Goal: Task Accomplishment & Management: Use online tool/utility

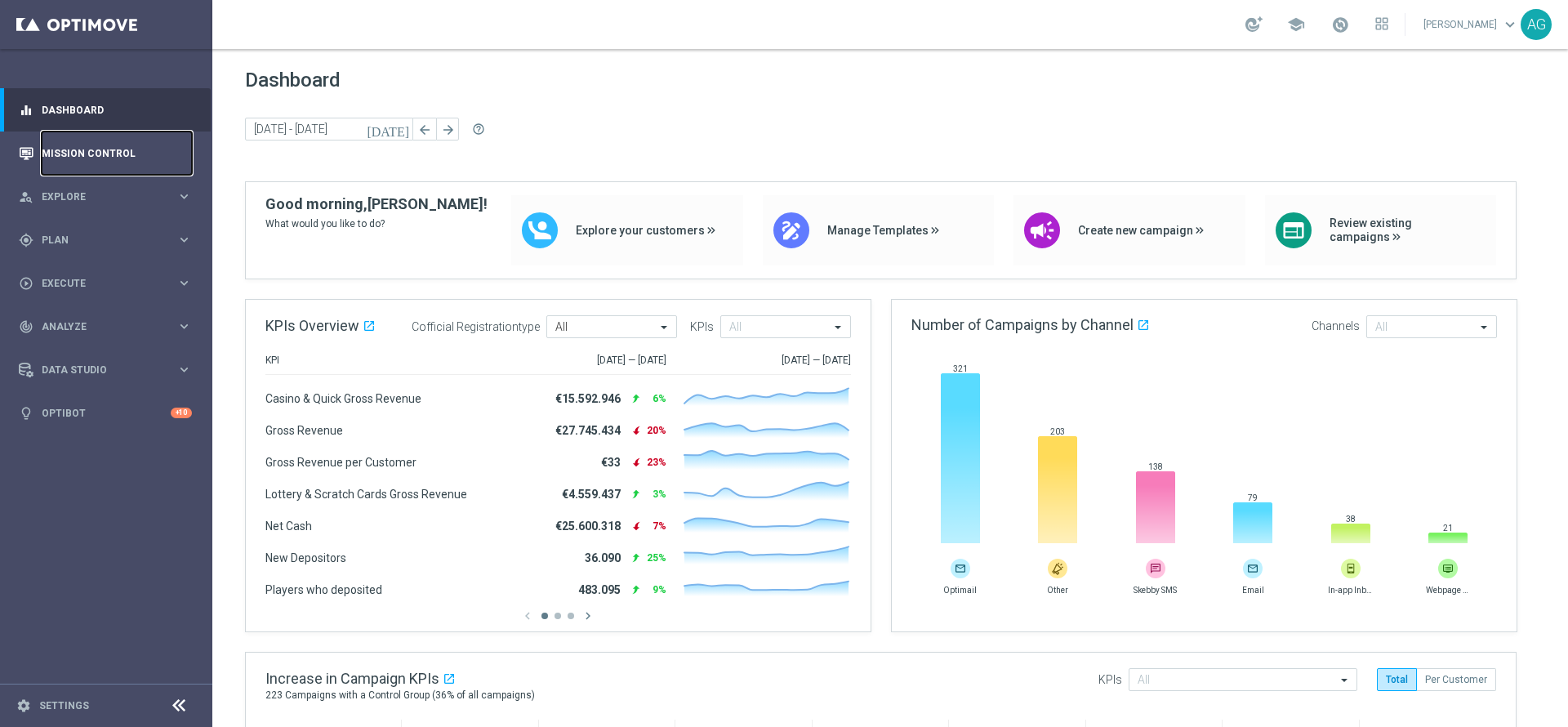
click at [158, 167] on link "Mission Control" at bounding box center [117, 153] width 150 height 43
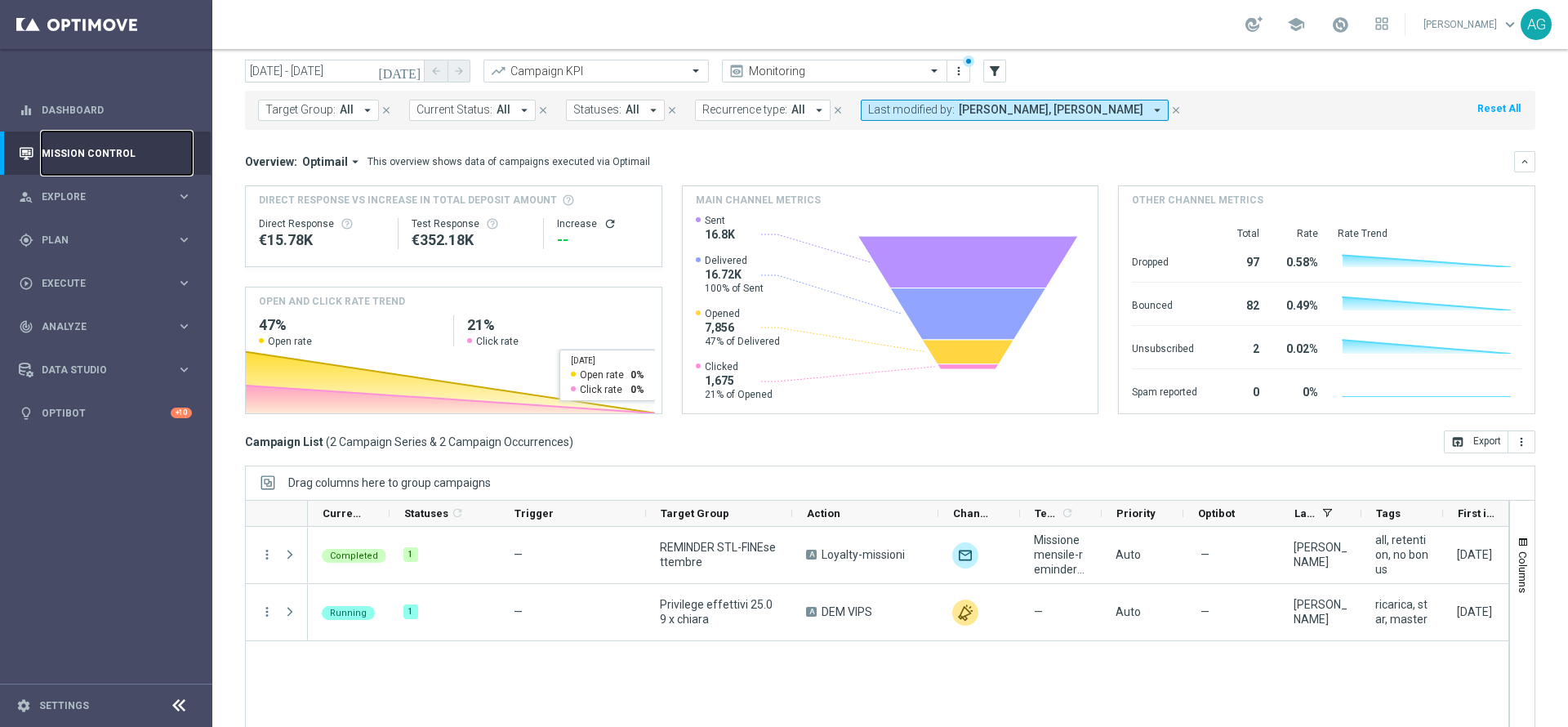
scroll to position [90, 0]
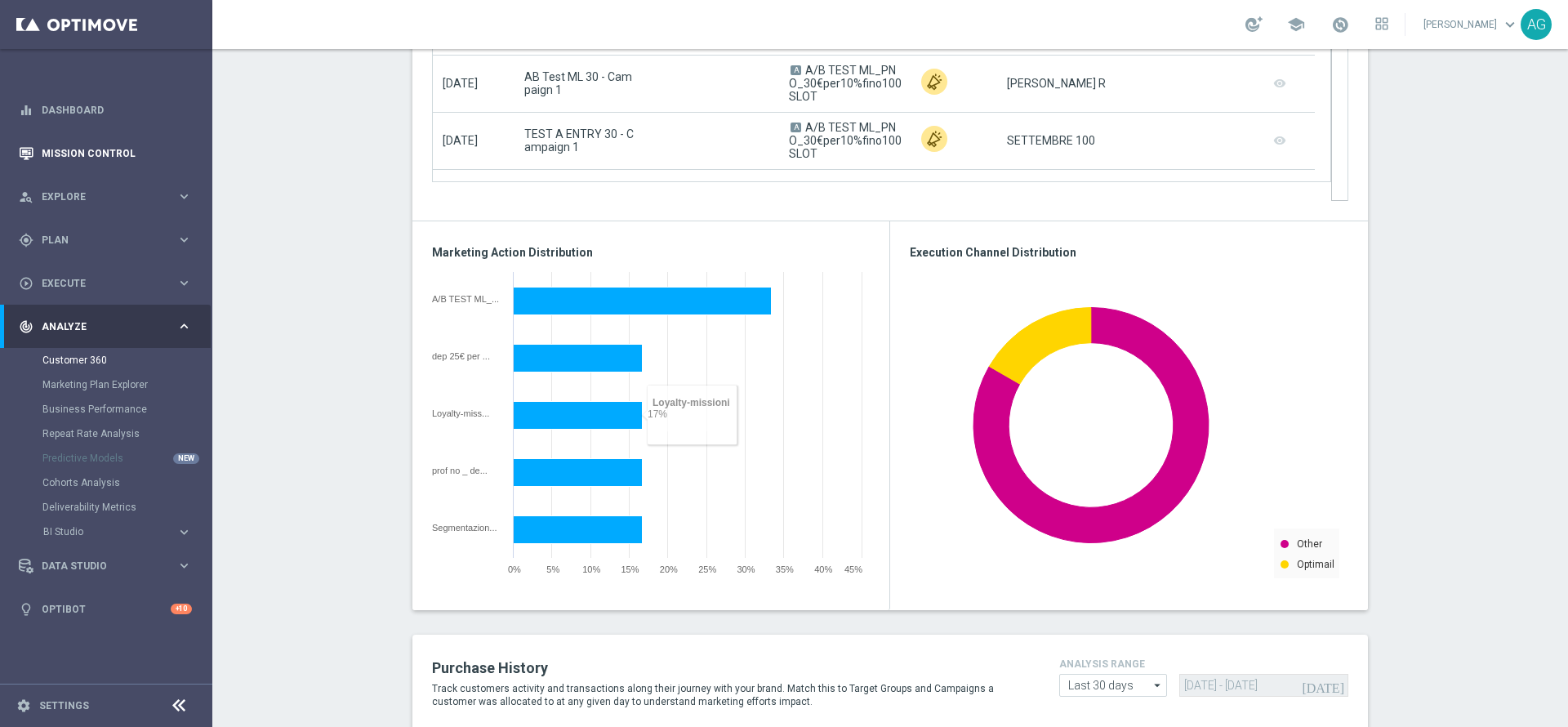
scroll to position [1254, 0]
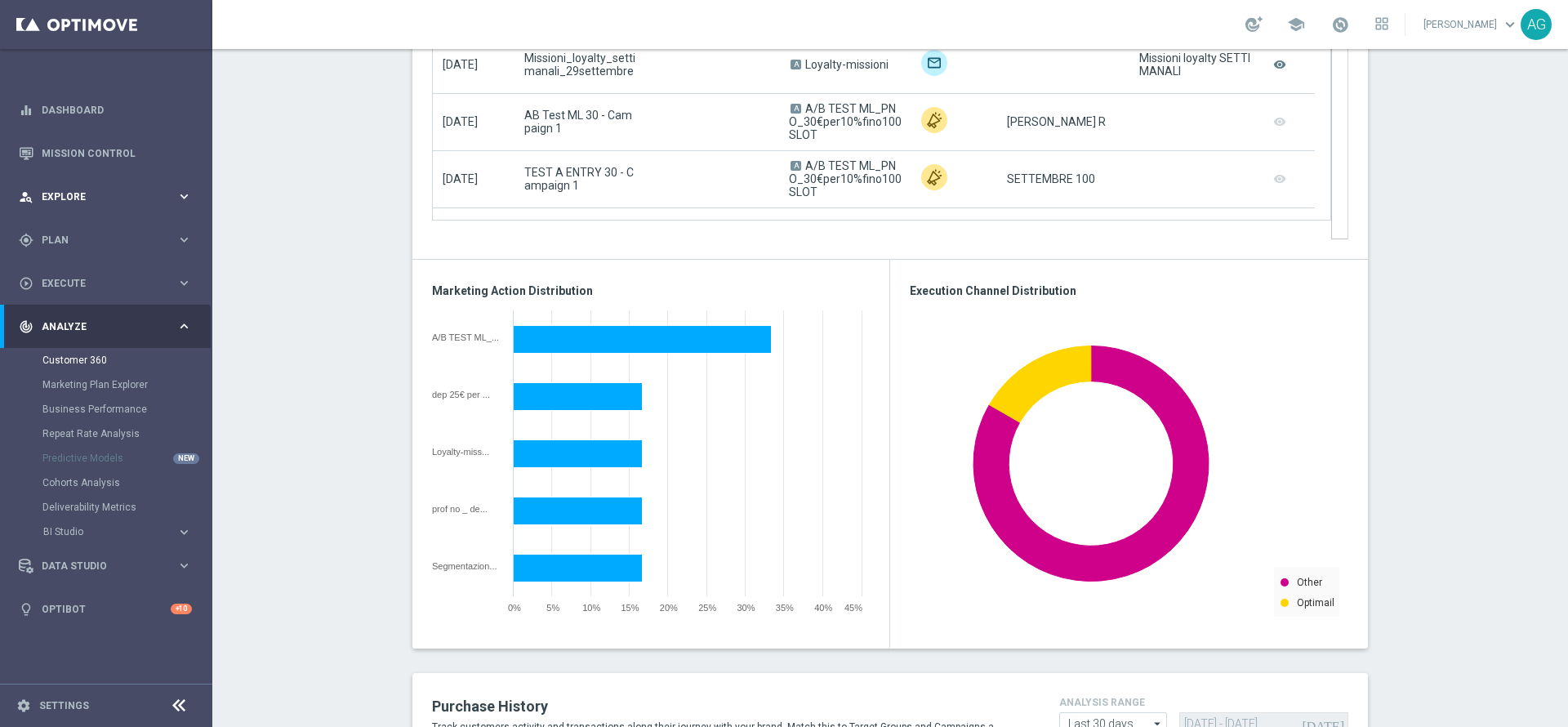
click at [128, 184] on div "person_search Explore keyboard_arrow_right" at bounding box center [105, 196] width 210 height 43
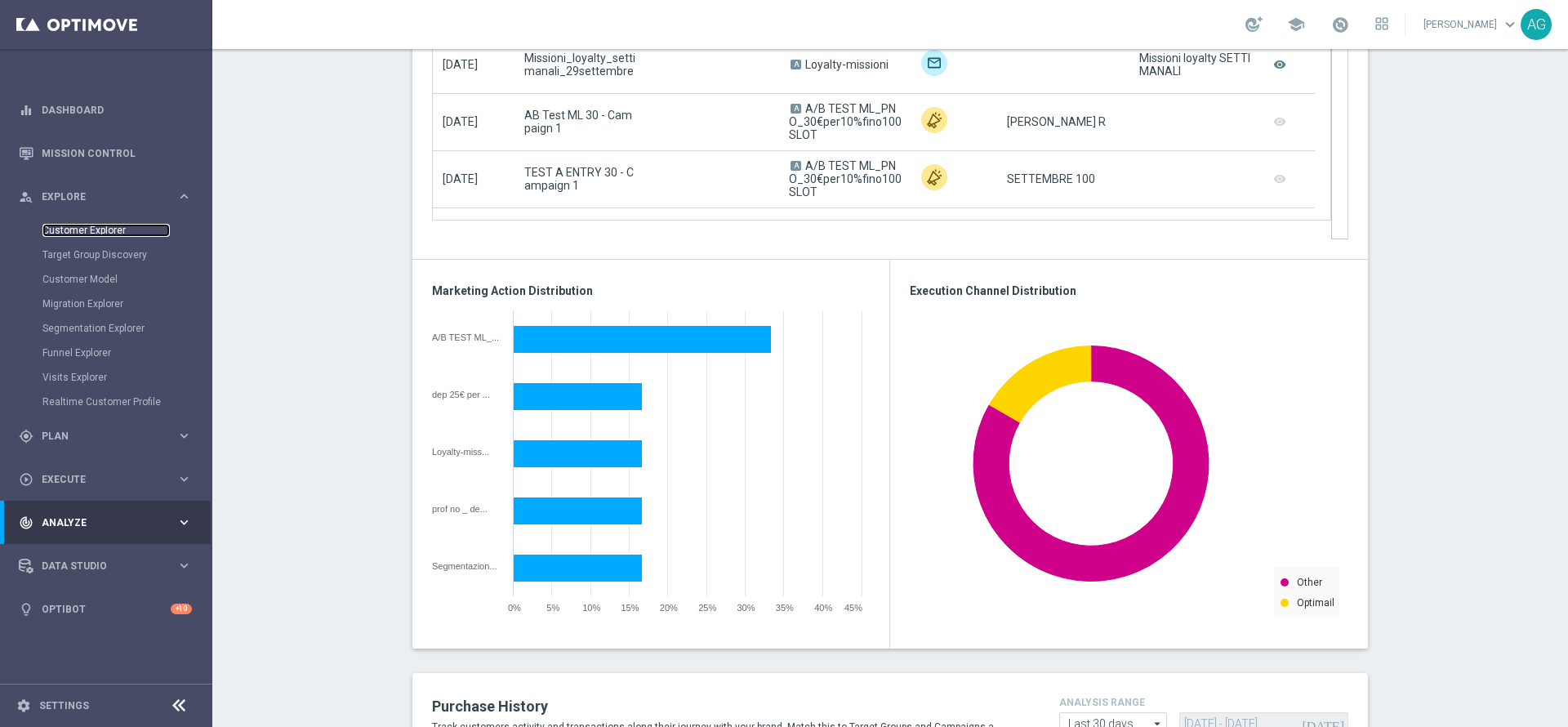
click at [83, 226] on link "Customer Explorer" at bounding box center [106, 230] width 128 height 13
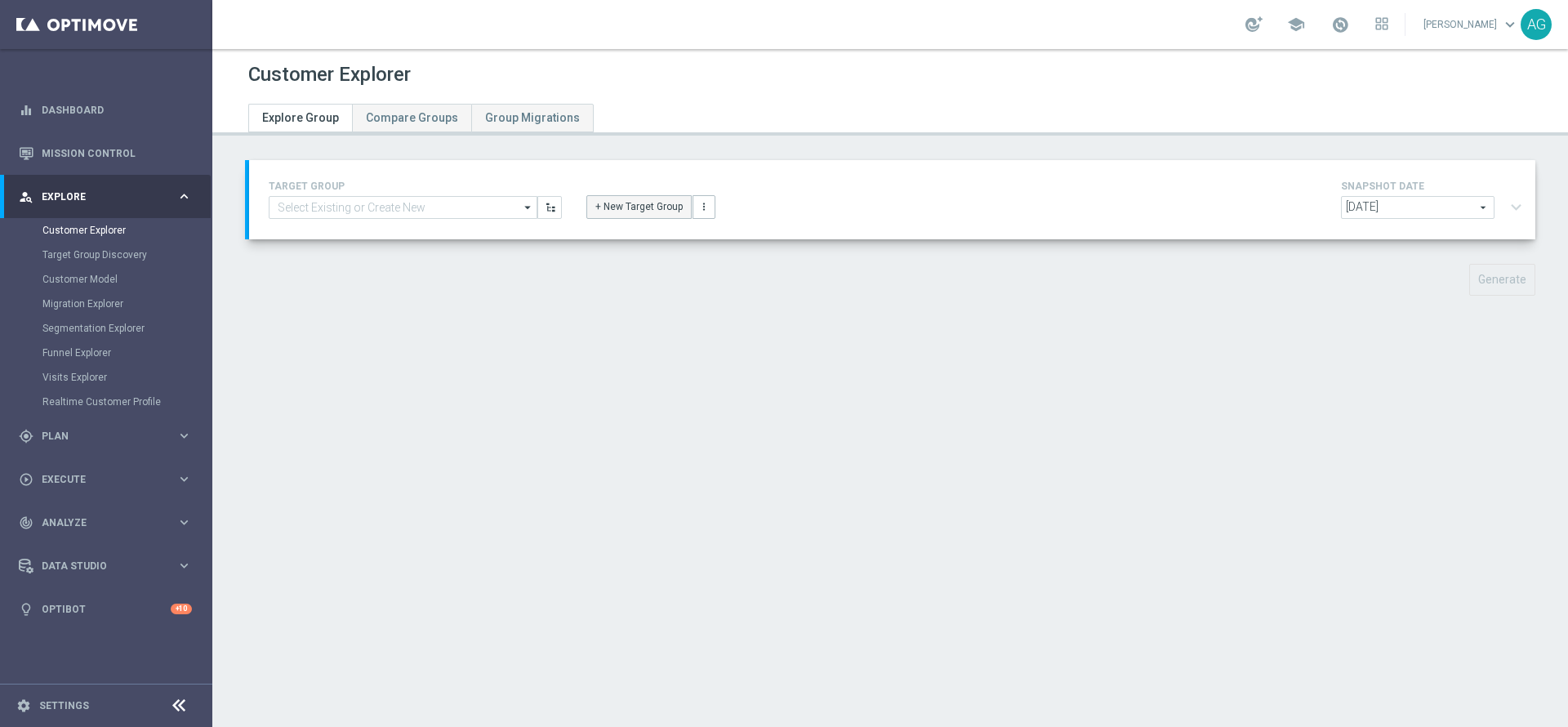
click at [601, 212] on button "+ New Target Group" at bounding box center [639, 206] width 105 height 23
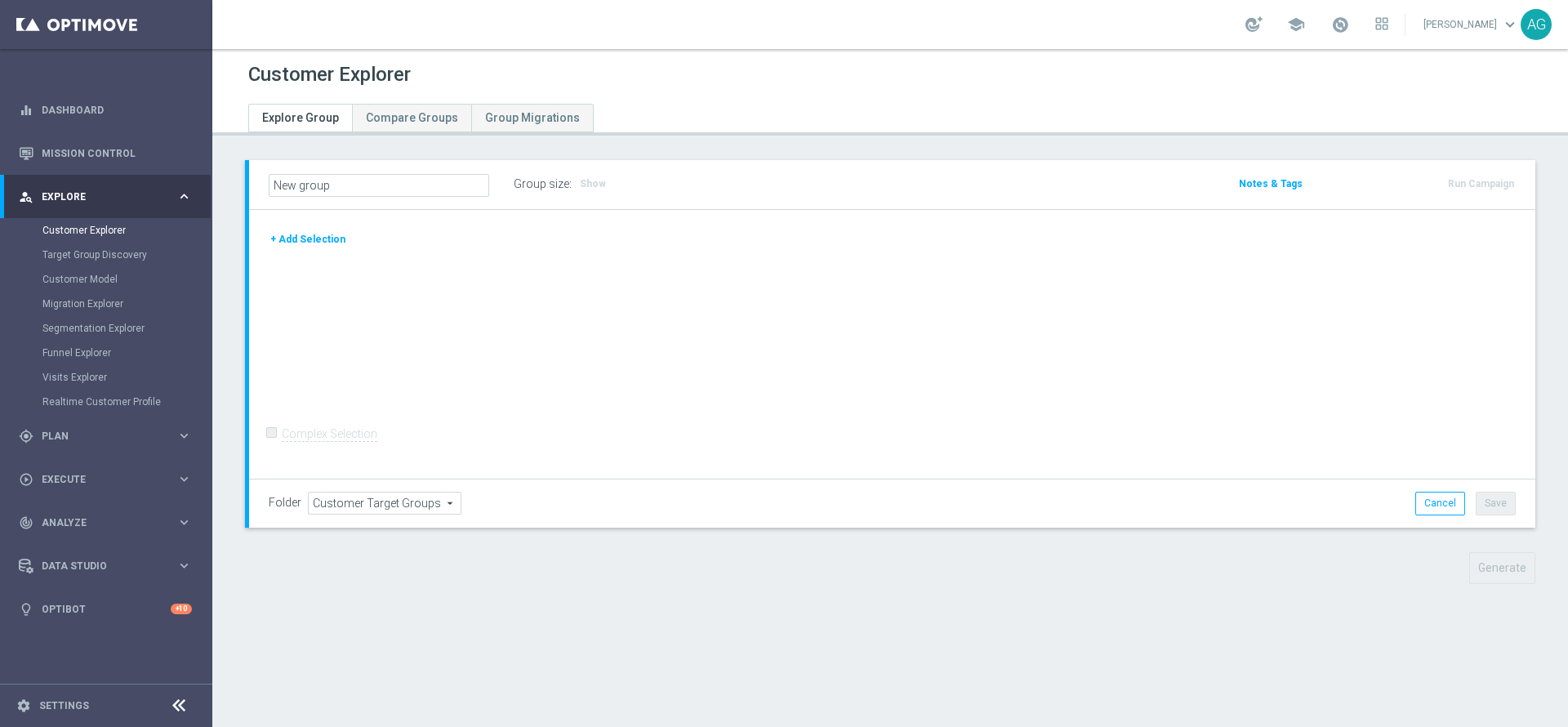
click at [298, 235] on button "+ Add Selection" at bounding box center [308, 240] width 78 height 18
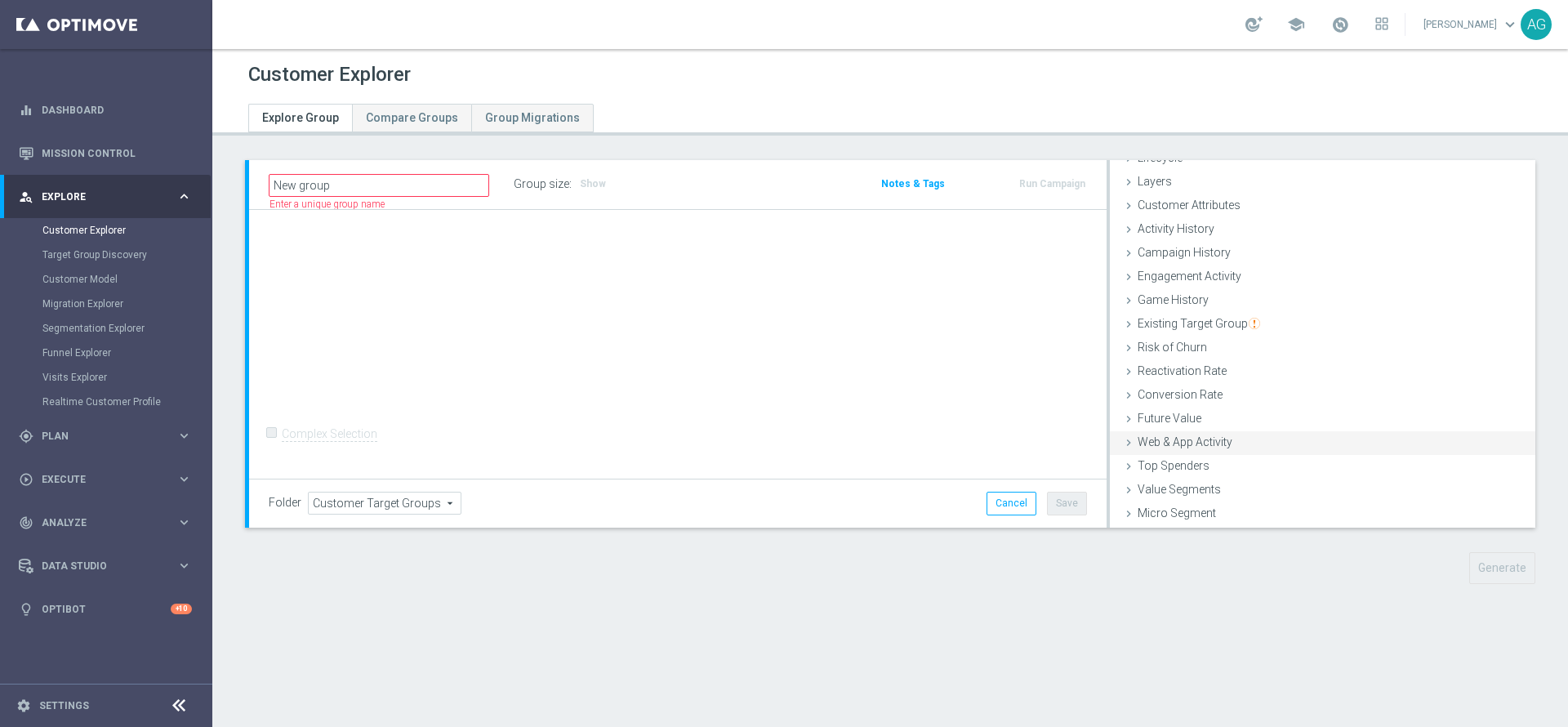
scroll to position [67, 0]
click at [1193, 515] on span "Customer List" at bounding box center [1174, 513] width 72 height 13
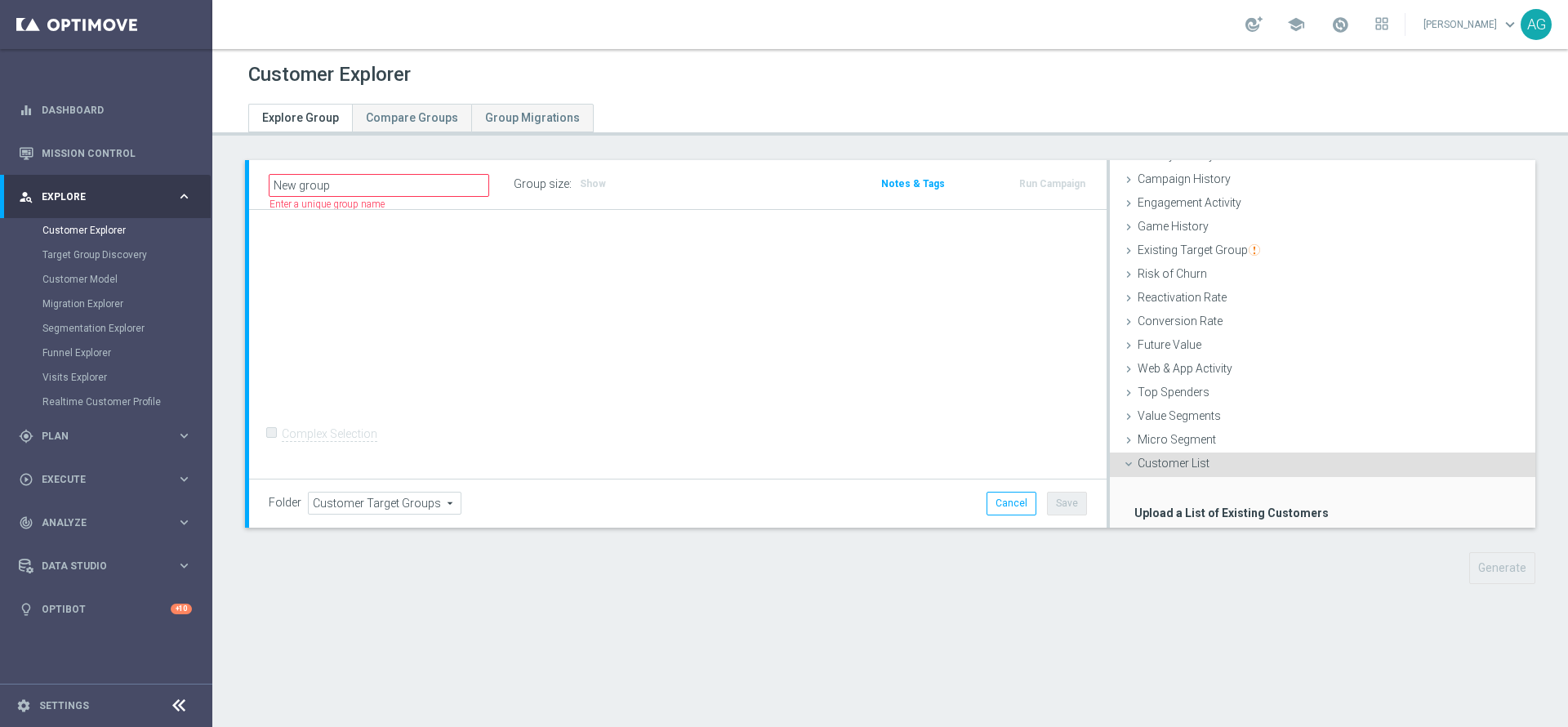
scroll to position [199, 0]
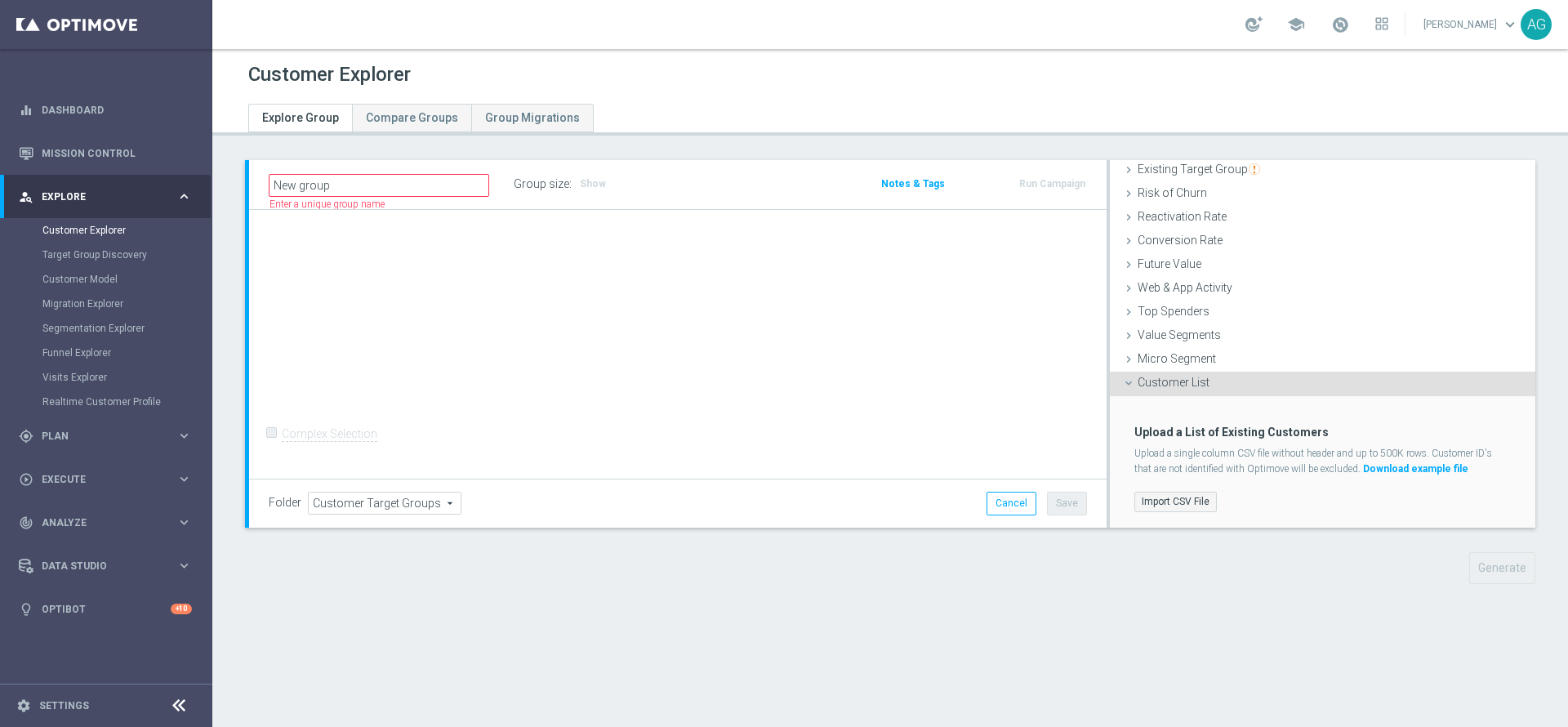
click at [1151, 494] on label "Import CSV File" at bounding box center [1176, 502] width 83 height 20
click at [0, 0] on input "Import CSV File" at bounding box center [0, 0] width 0 height 0
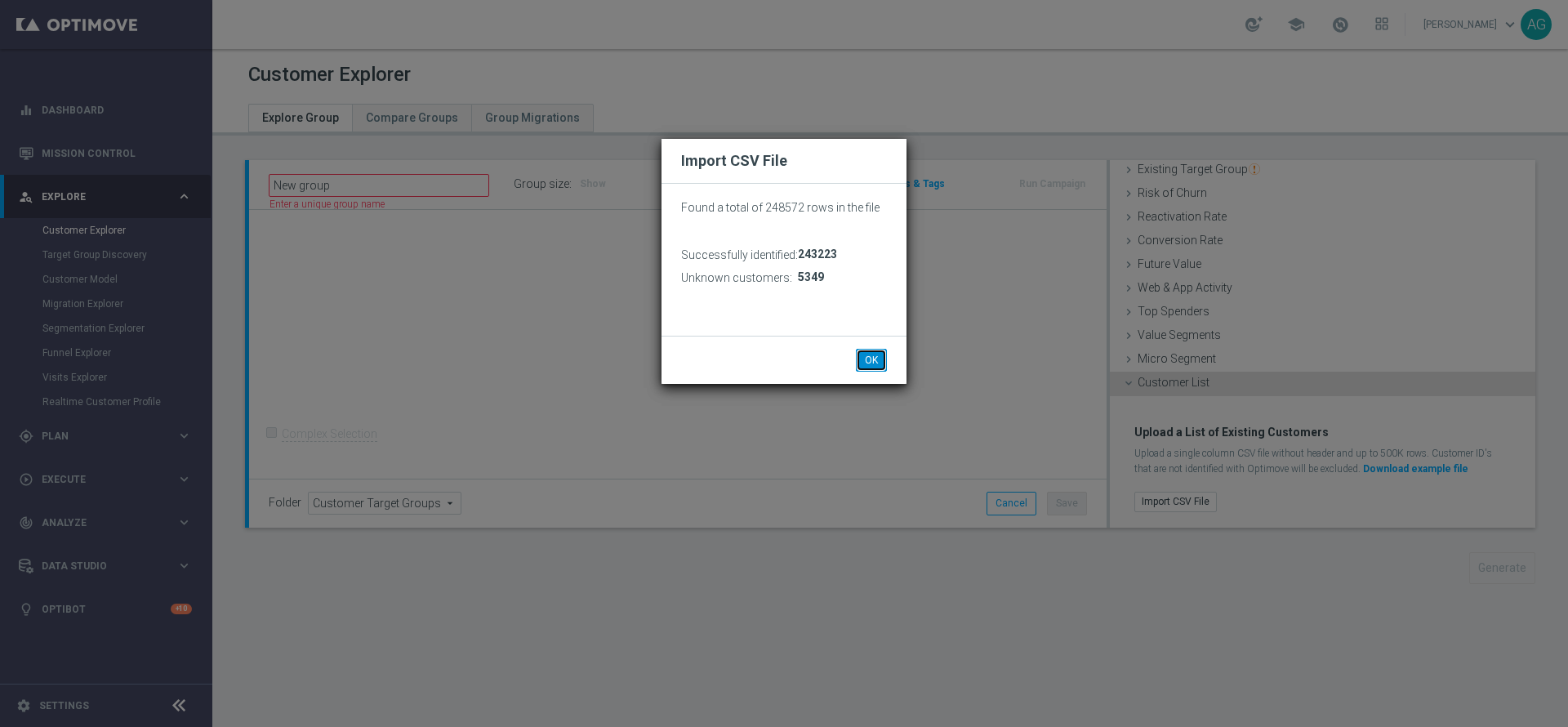
click at [862, 351] on button "OK" at bounding box center [871, 360] width 31 height 23
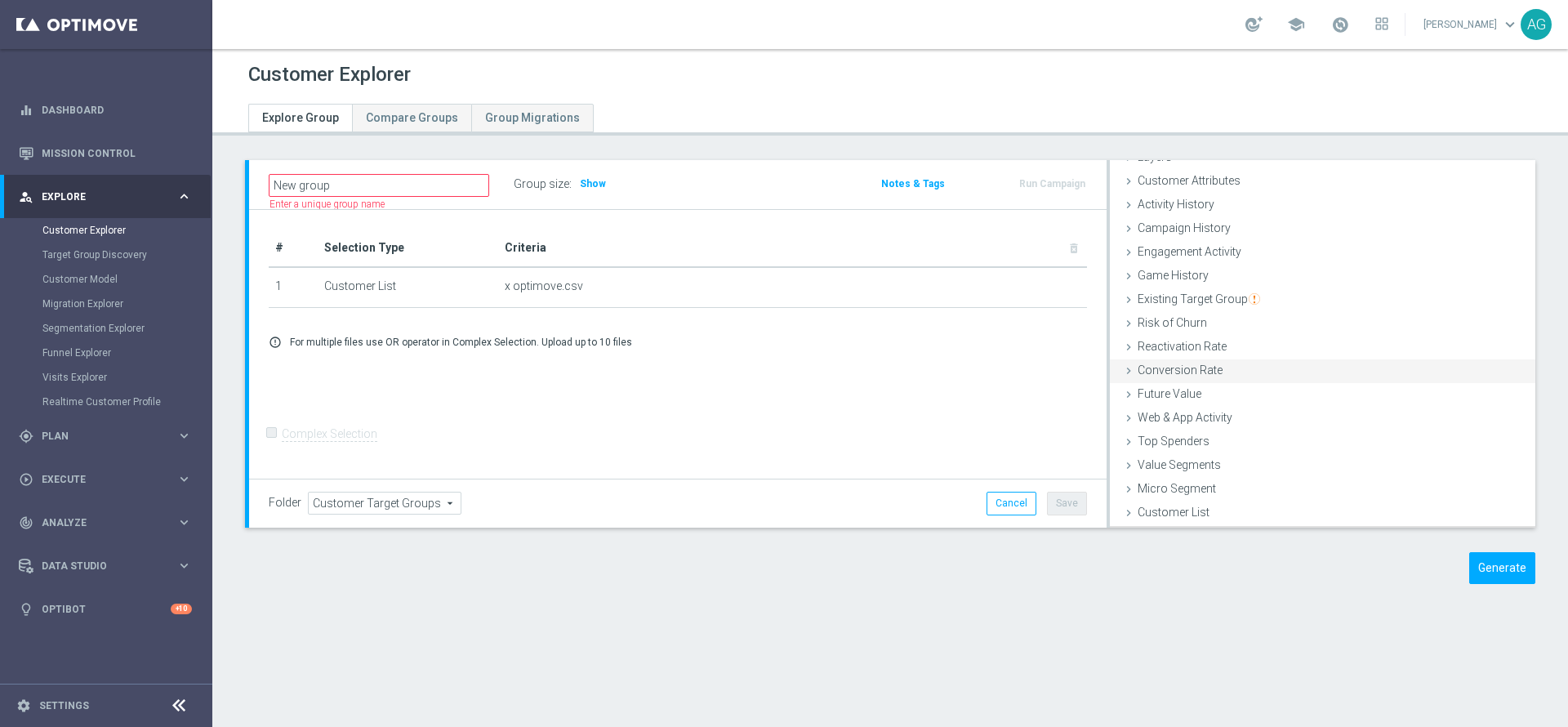
scroll to position [67, 0]
click at [1504, 563] on button "Generate" at bounding box center [1502, 568] width 66 height 32
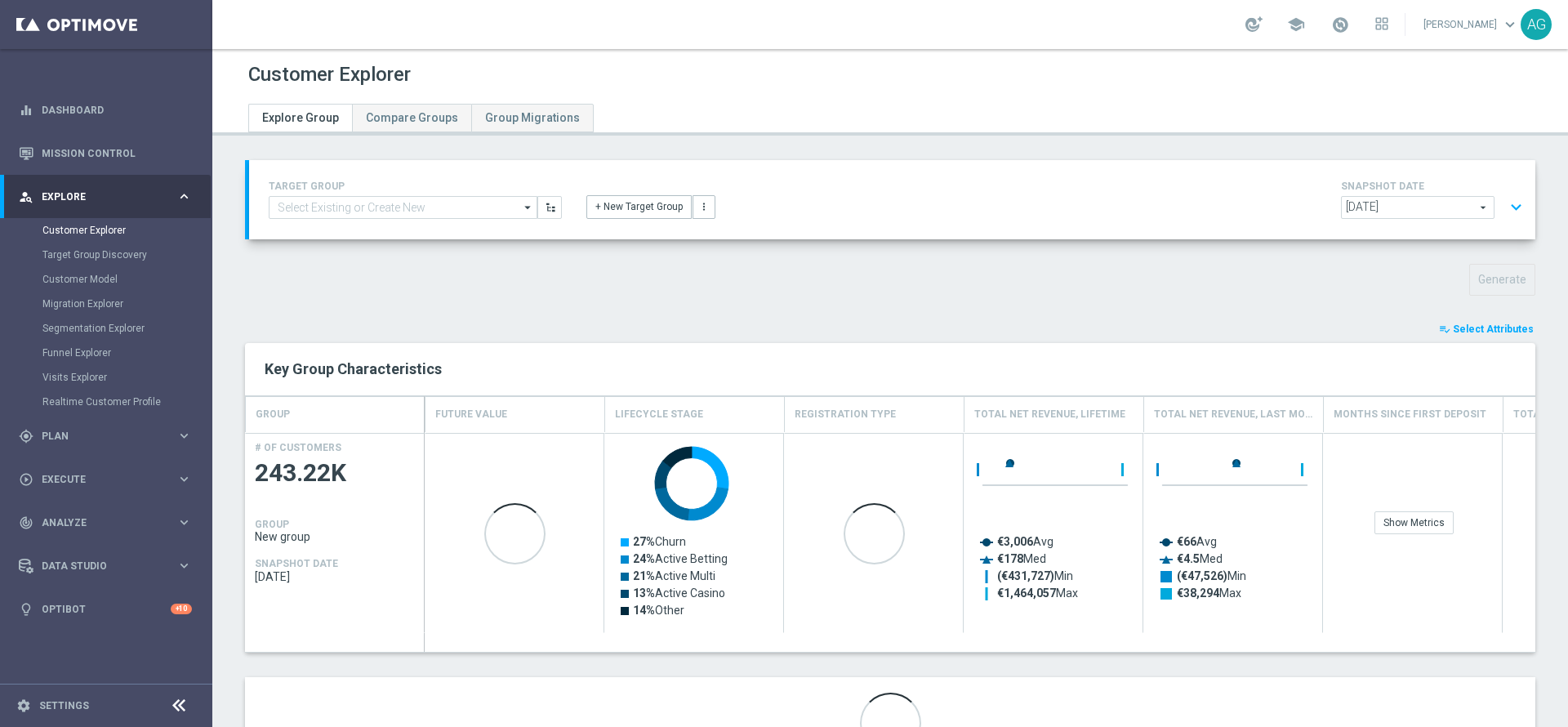
scroll to position [83, 0]
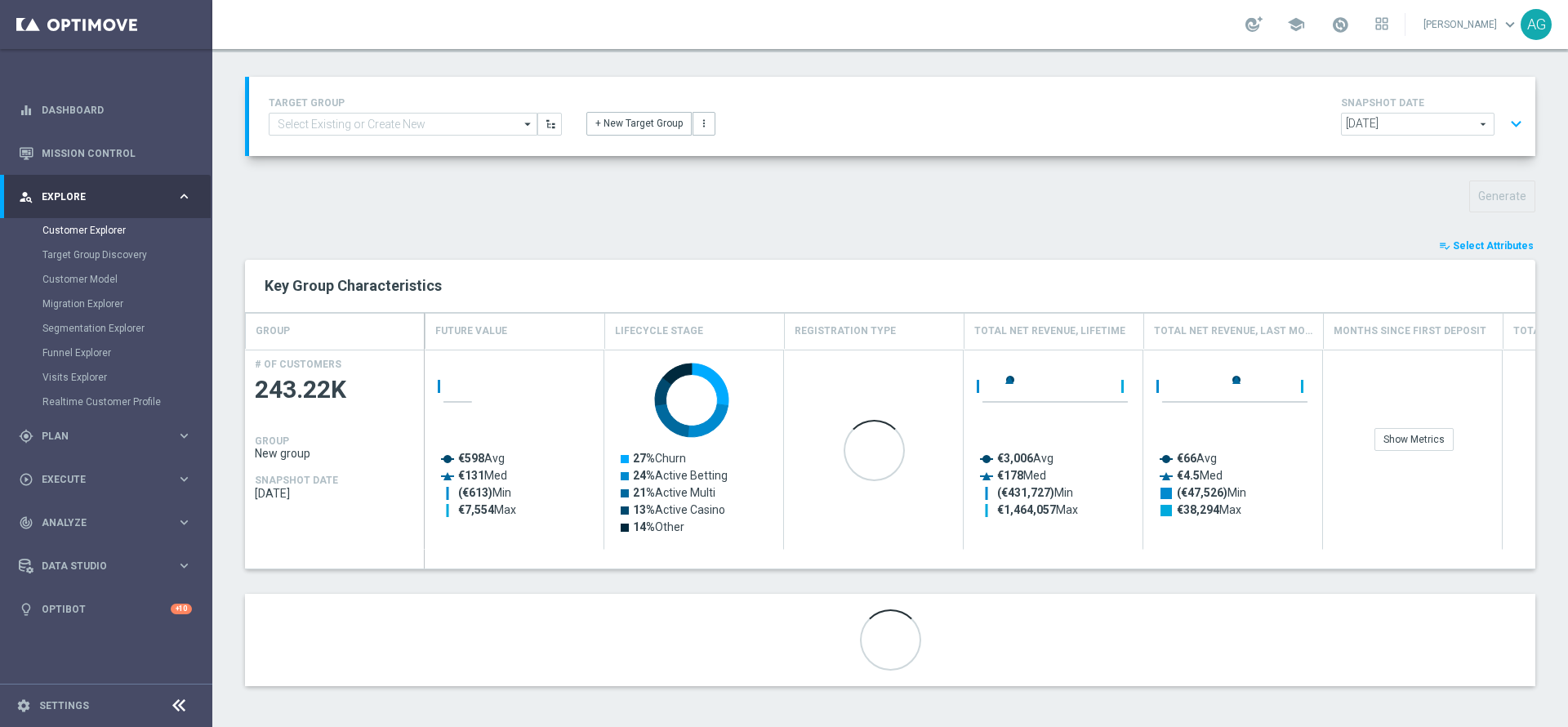
click at [1451, 237] on button "playlist_add_check Select Attributes" at bounding box center [1486, 246] width 98 height 18
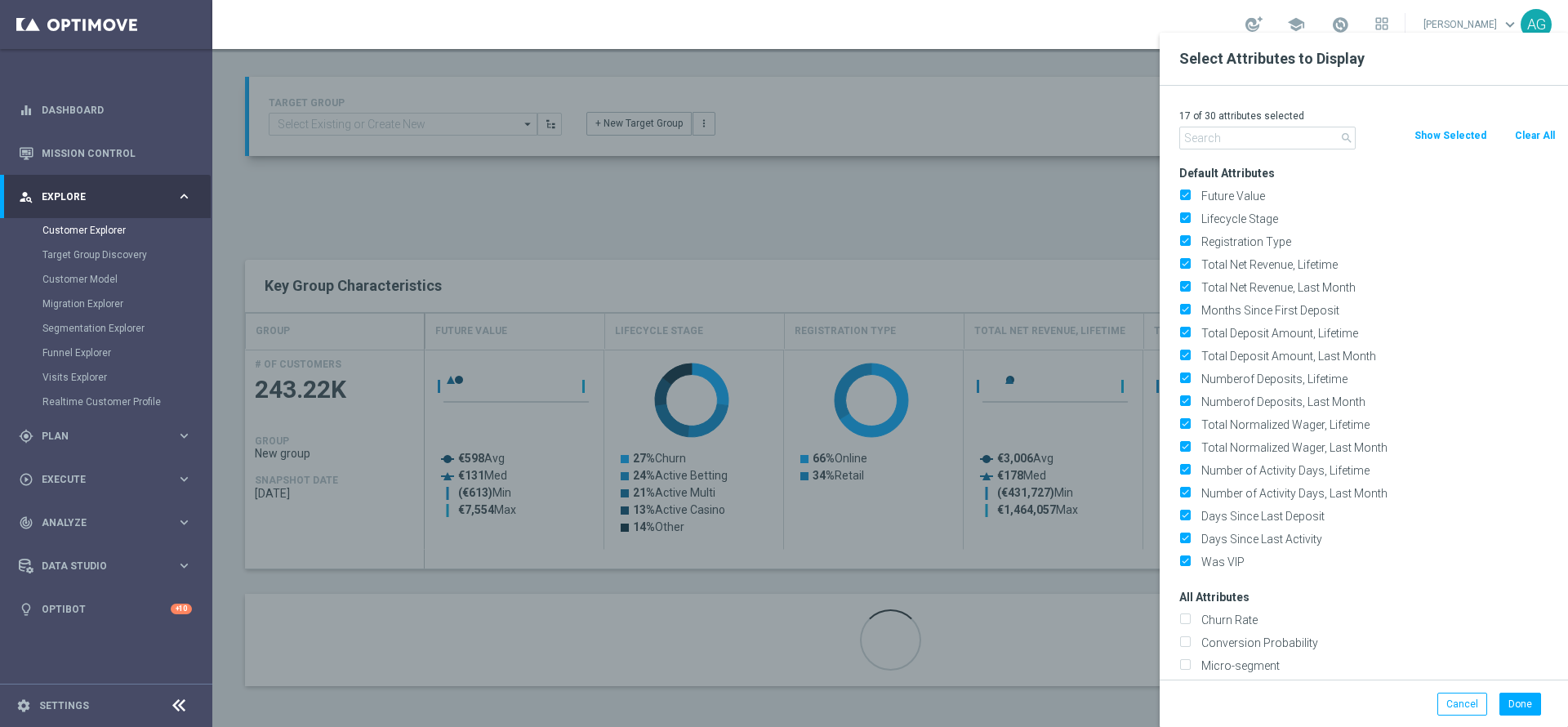
click at [1528, 139] on button "Clear All" at bounding box center [1535, 136] width 43 height 18
checkbox input "false"
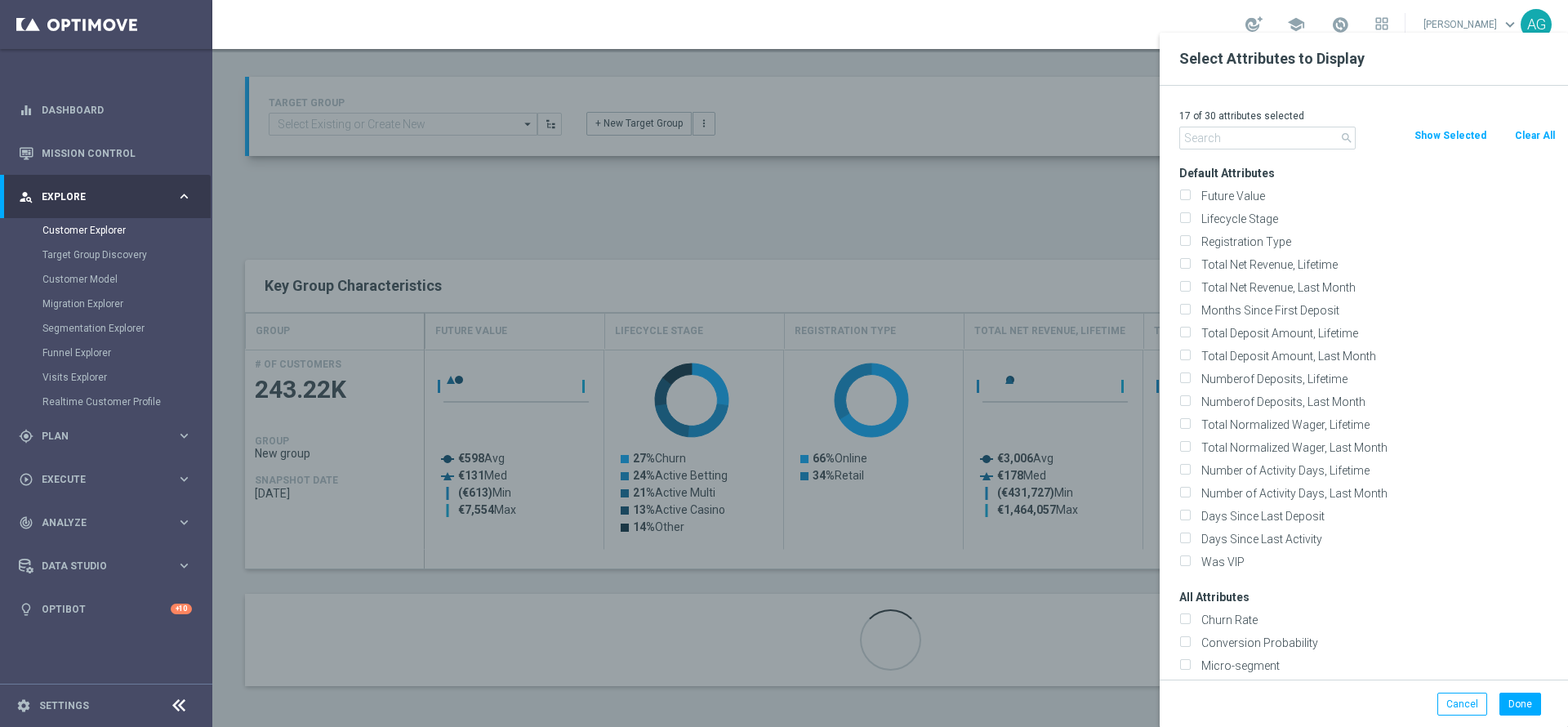
checkbox input "false"
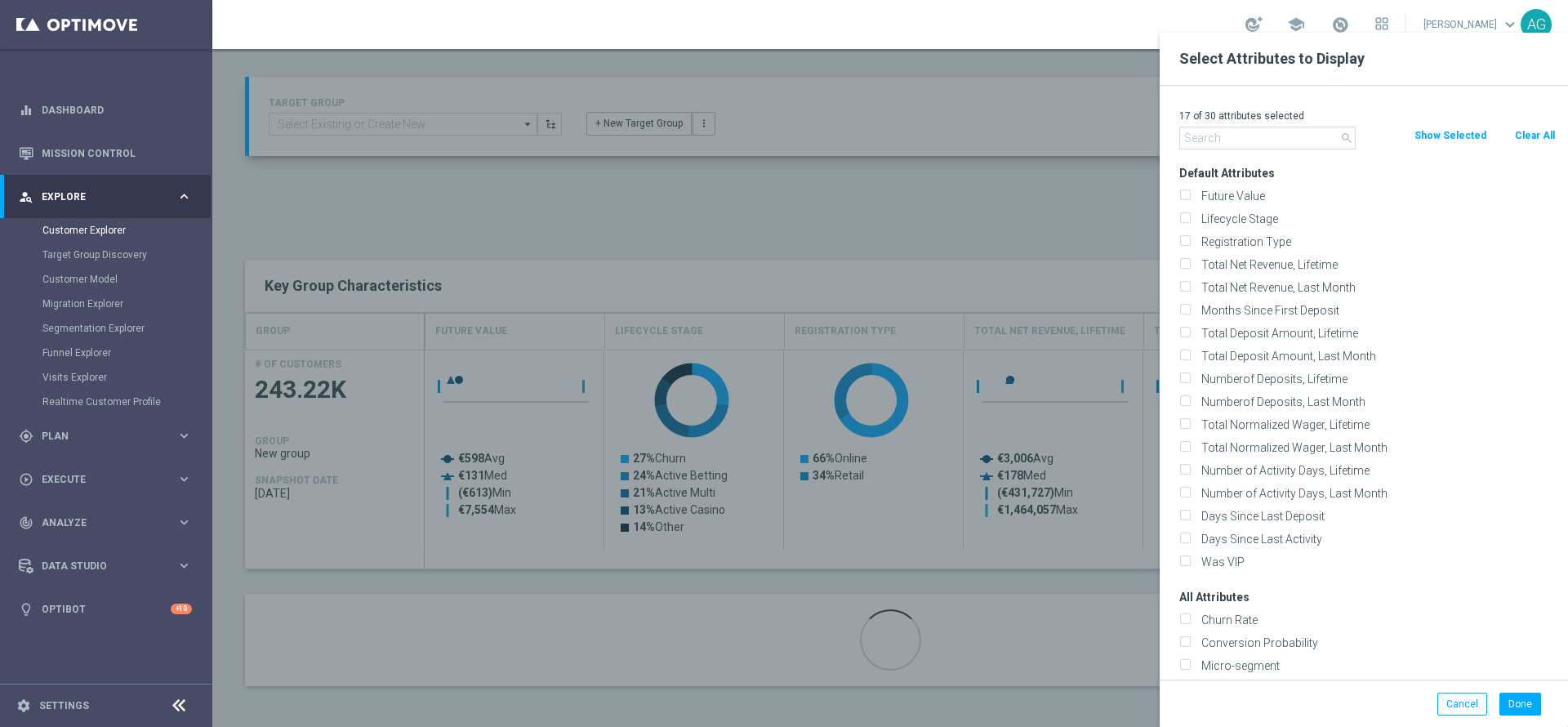
checkbox input "false"
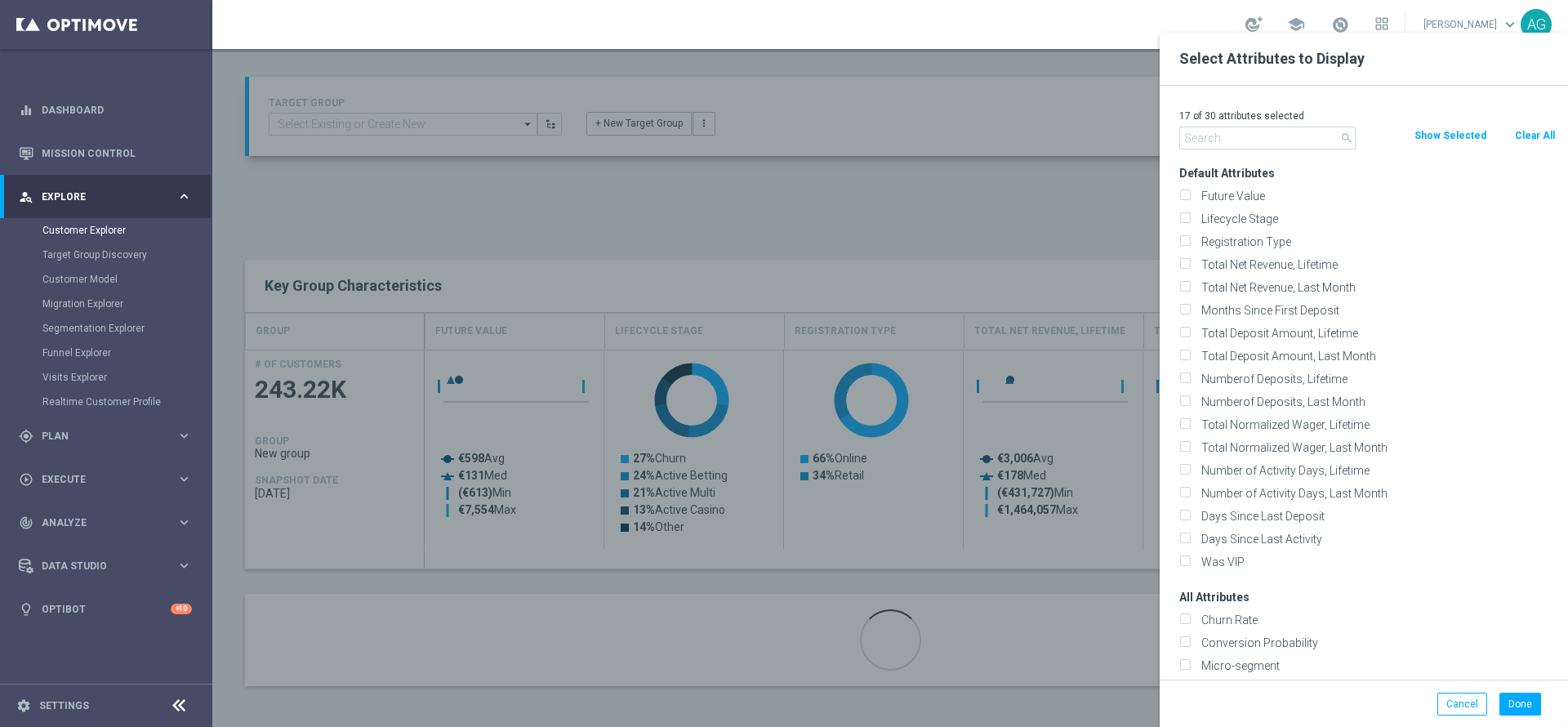
checkbox input "false"
click at [1240, 143] on input "text" at bounding box center [1267, 138] width 176 height 23
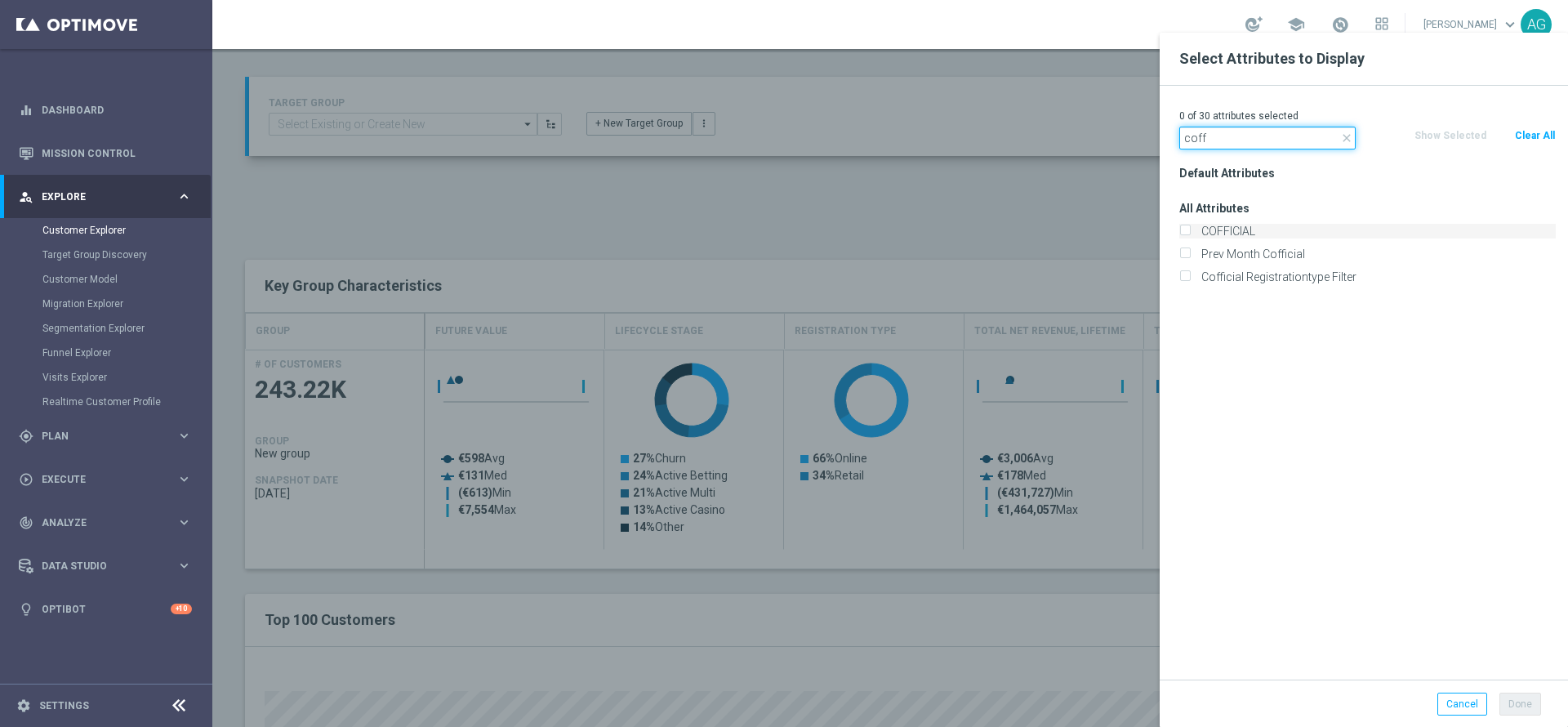
type input "coff"
click at [1228, 230] on label "COFFICIAL" at bounding box center [1375, 231] width 360 height 15
click at [1190, 230] on input "COFFICIAL" at bounding box center [1184, 233] width 11 height 11
checkbox input "true"
click at [1531, 699] on button "Done" at bounding box center [1520, 703] width 42 height 23
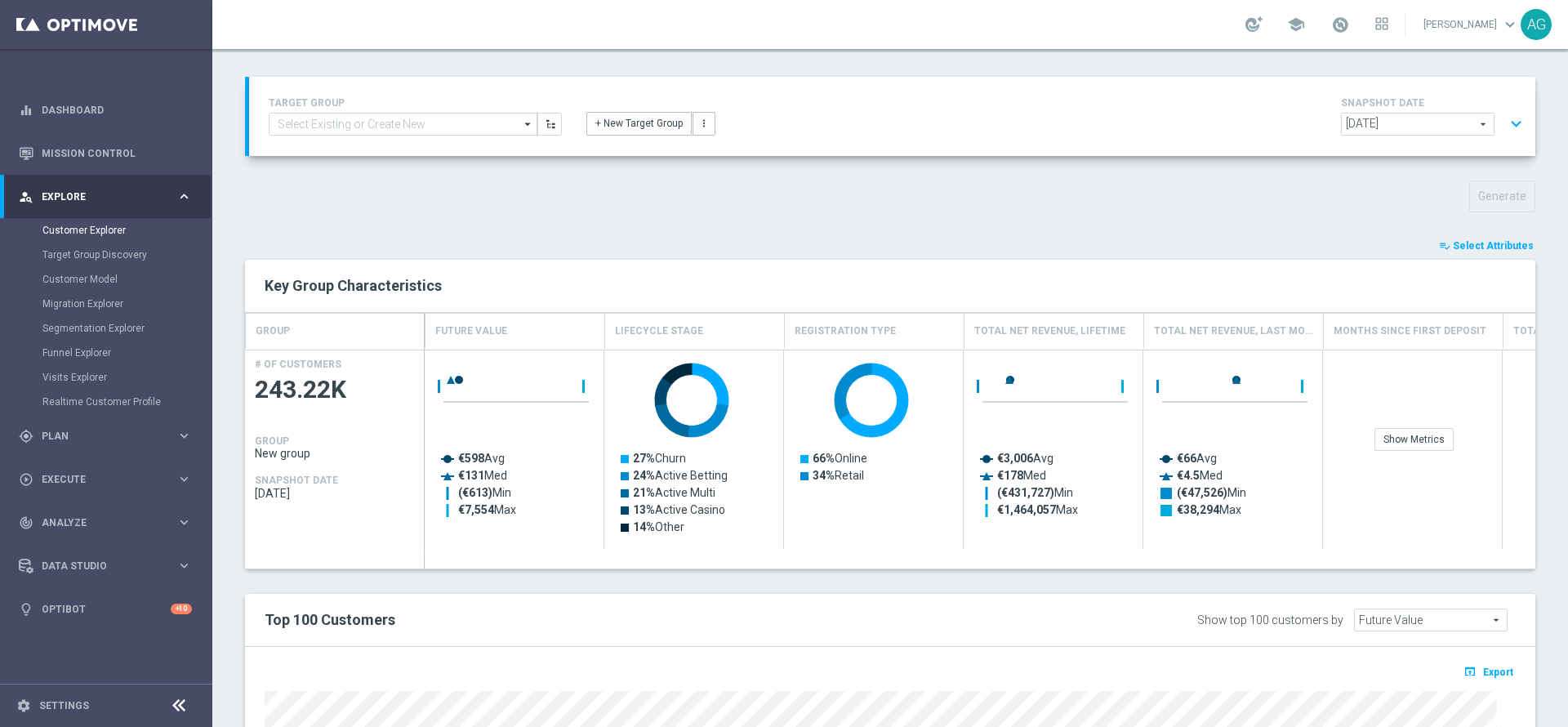
type input "Search"
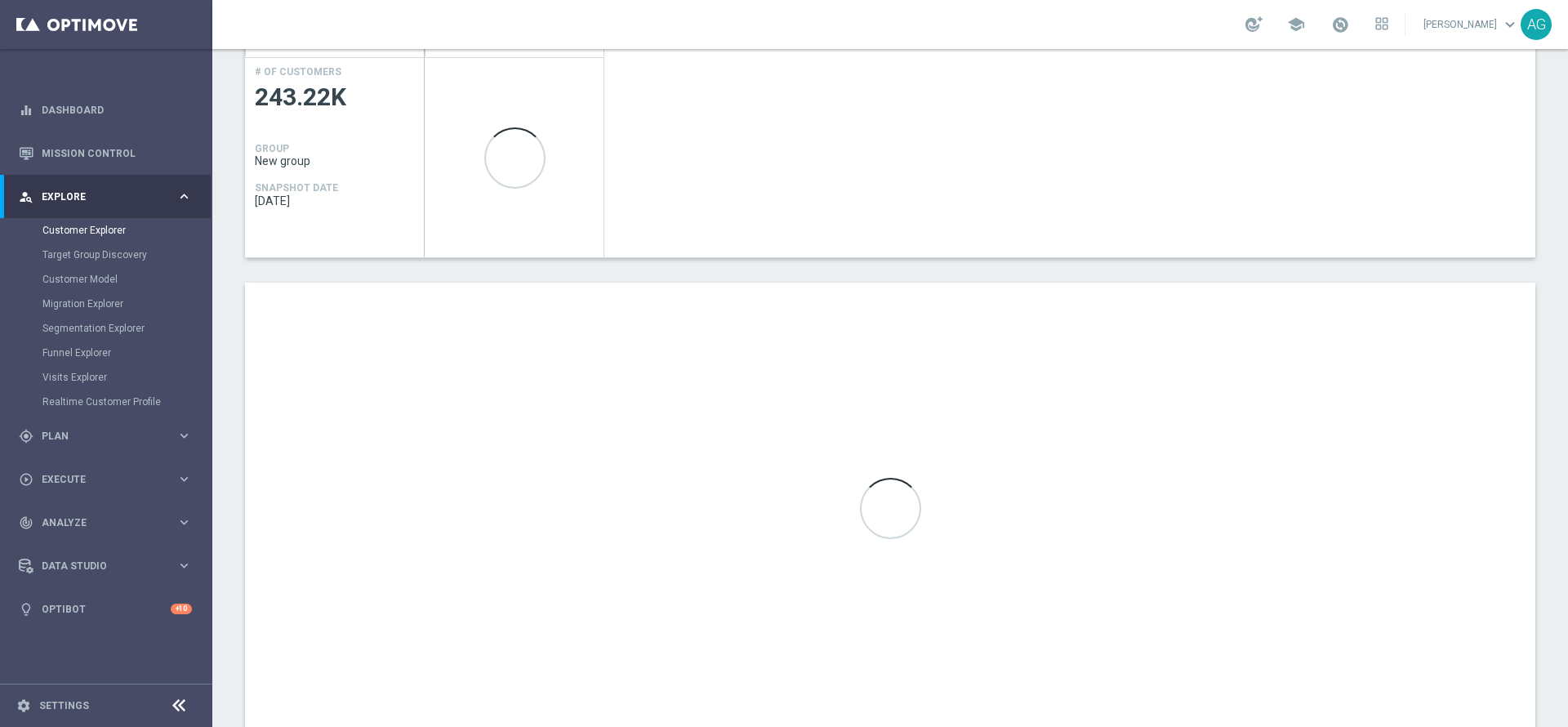
scroll to position [424, 0]
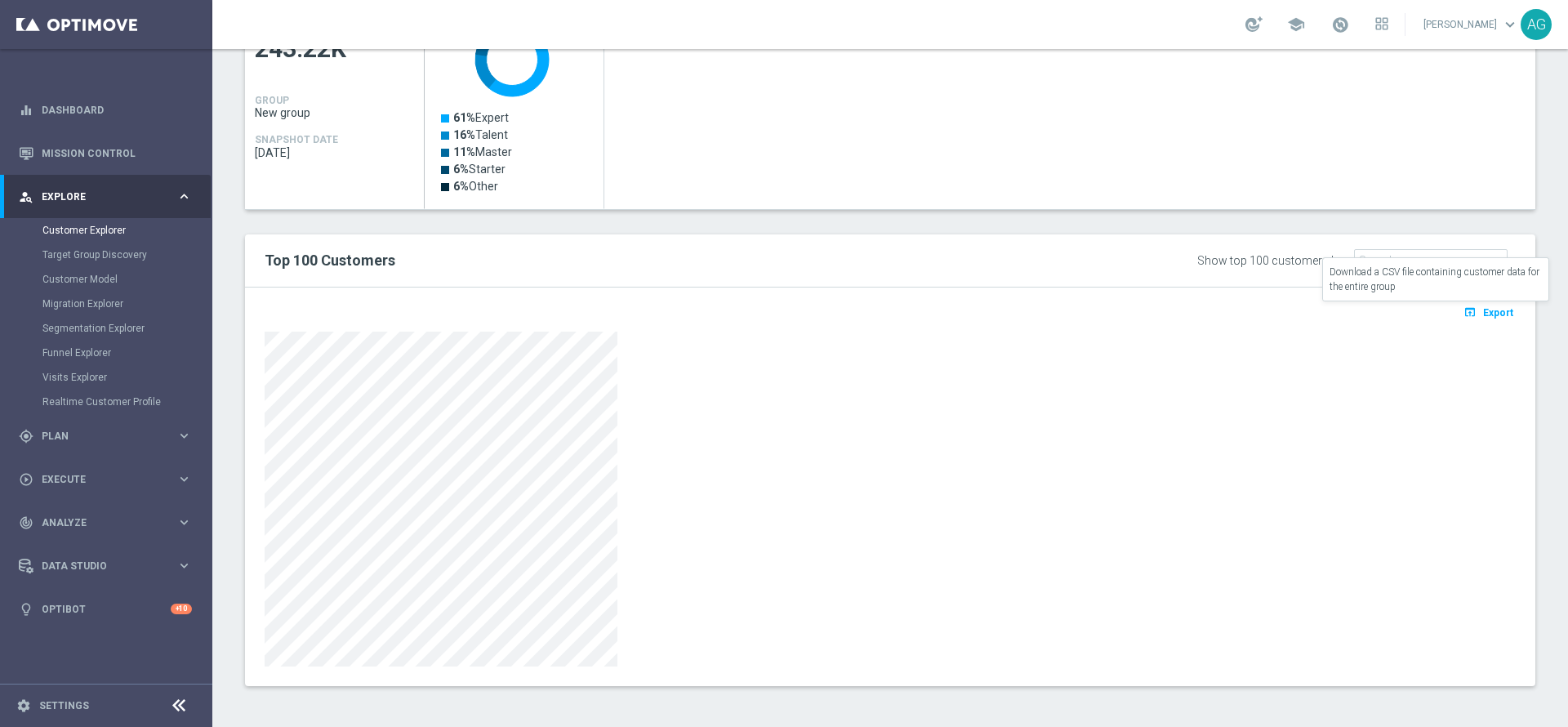
click at [1464, 305] on icon "open_in_browser" at bounding box center [1472, 312] width 18 height 13
click at [1480, 77] on div "Created with Highcharts 9.3.3 61% Expert 16% Talent 11% Master 6% Starter 6% Ot…" at bounding box center [980, 109] width 1110 height 200
